Goal: Information Seeking & Learning: Learn about a topic

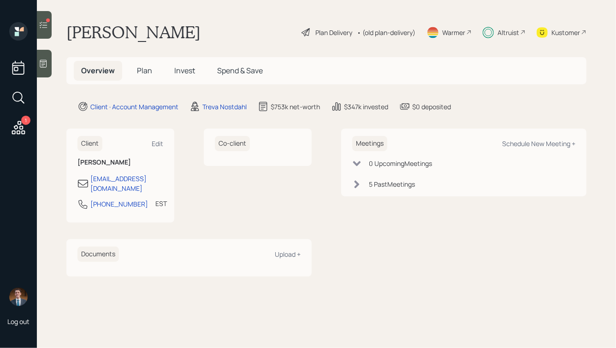
click at [186, 71] on span "Invest" at bounding box center [184, 70] width 21 height 10
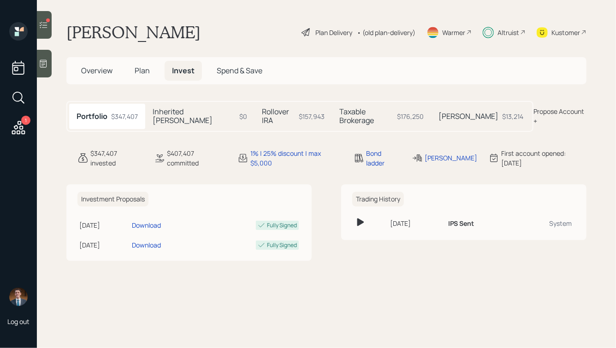
click at [45, 24] on icon at bounding box center [43, 24] width 9 height 9
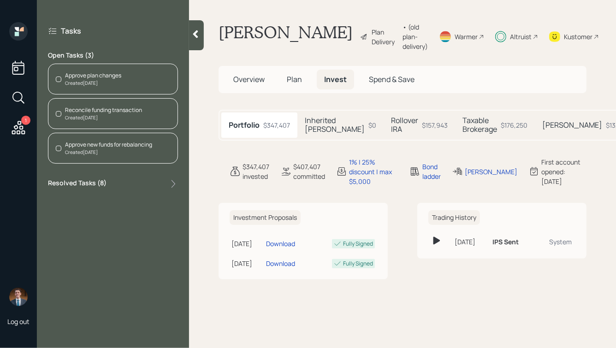
click at [96, 79] on div "Approve plan changes" at bounding box center [93, 75] width 56 height 8
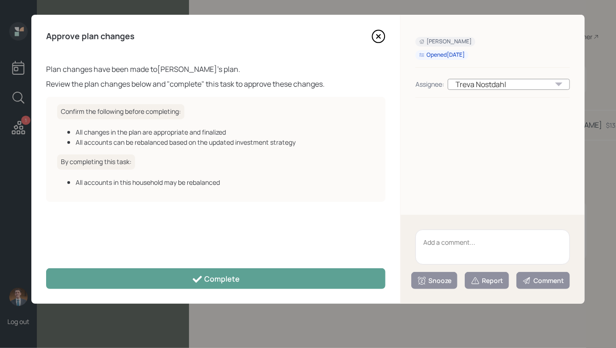
click at [377, 38] on icon at bounding box center [379, 37] width 4 height 4
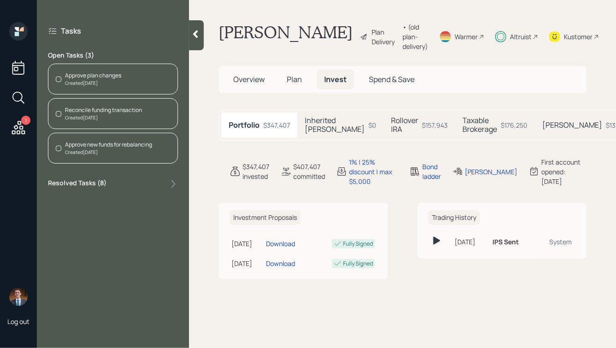
click at [107, 111] on div "Reconcile funding transaction" at bounding box center [103, 110] width 77 height 8
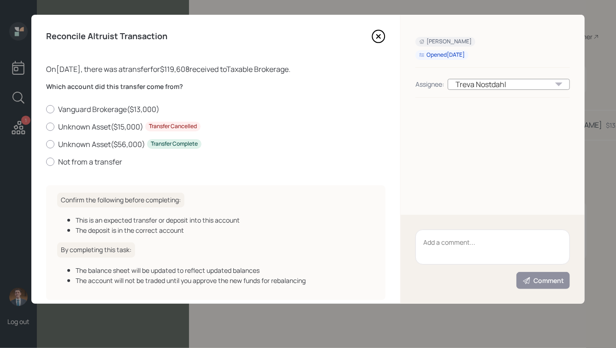
click at [377, 40] on icon at bounding box center [379, 37] width 14 height 14
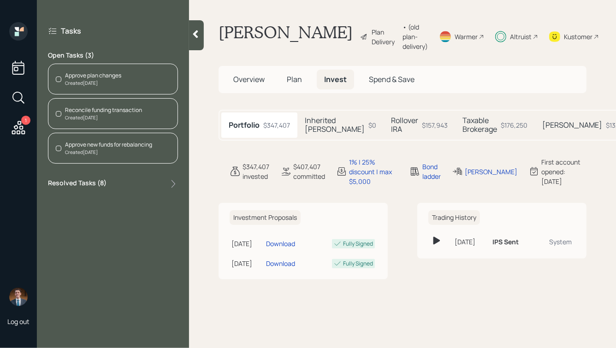
click at [193, 32] on icon at bounding box center [195, 34] width 9 height 9
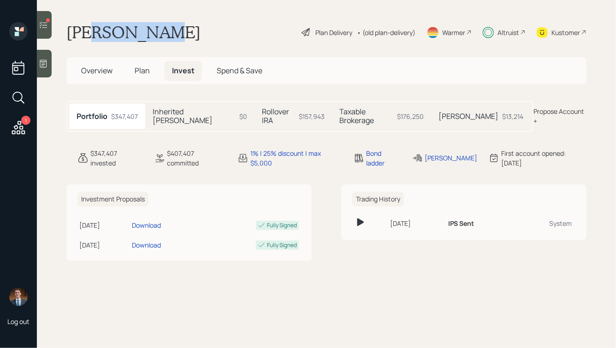
drag, startPoint x: 170, startPoint y: 37, endPoint x: 88, endPoint y: 22, distance: 83.4
click at [88, 23] on div "Fran Hansen Plan Delivery • (old plan-delivery) Warmer Altruist Kustomer" at bounding box center [326, 32] width 520 height 20
click at [88, 22] on h1 "Fran Hansen" at bounding box center [133, 32] width 134 height 20
click at [376, 114] on h5 "Taxable Brokerage" at bounding box center [366, 116] width 54 height 18
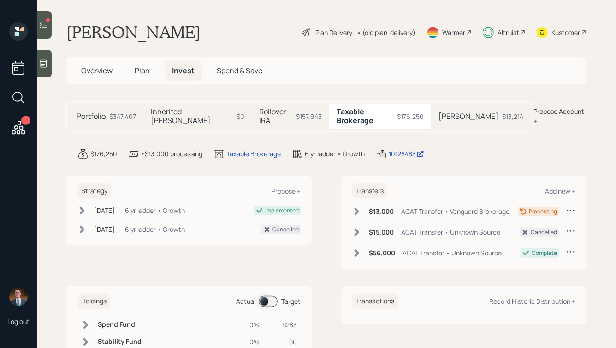
click at [296, 113] on div "$157,943" at bounding box center [309, 117] width 26 height 10
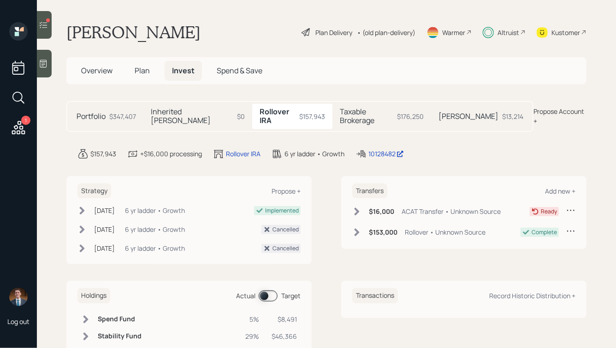
click at [511, 32] on div "Altruist" at bounding box center [509, 33] width 22 height 10
click at [203, 108] on h5 "Inherited Roth IRA" at bounding box center [192, 116] width 83 height 18
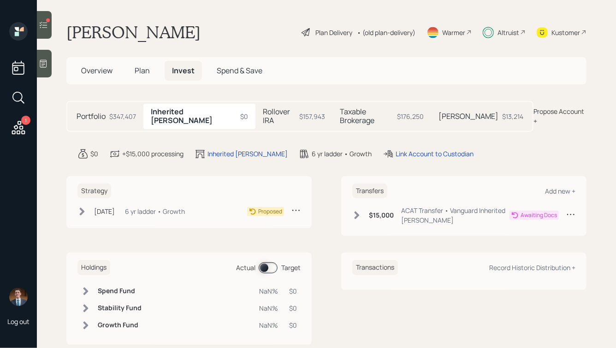
click at [351, 109] on h5 "Taxable Brokerage" at bounding box center [367, 116] width 54 height 18
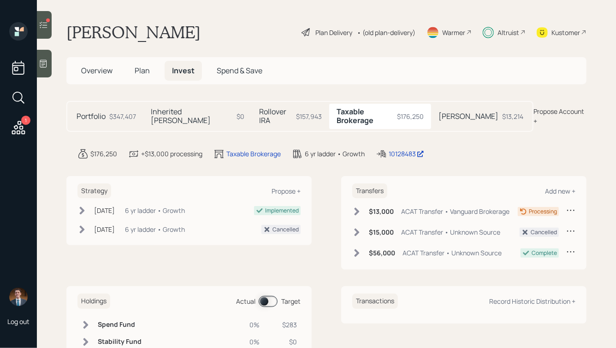
click at [46, 22] on icon at bounding box center [43, 24] width 9 height 9
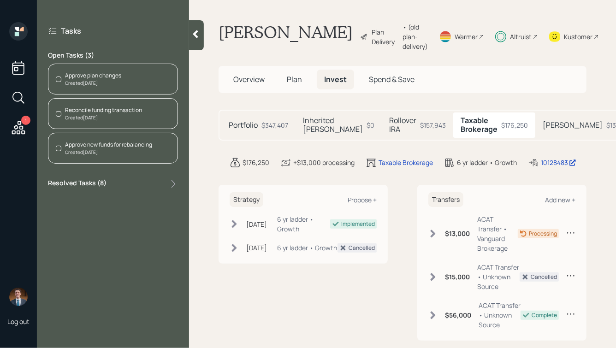
click at [88, 119] on div "Created Today" at bounding box center [103, 117] width 77 height 7
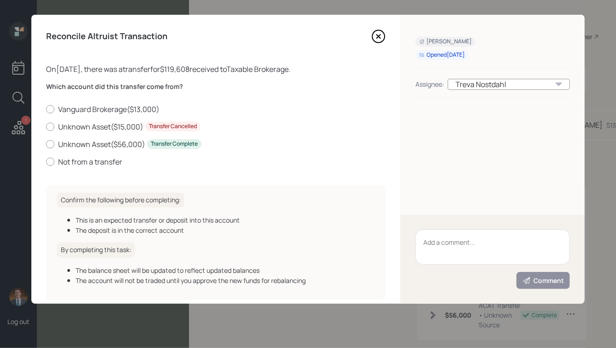
click at [378, 36] on icon at bounding box center [379, 37] width 4 height 4
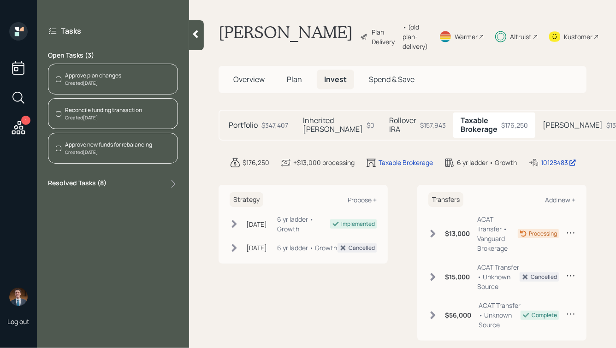
click at [196, 32] on icon at bounding box center [195, 34] width 5 height 8
